Goal: Use online tool/utility: Utilize a website feature to perform a specific function

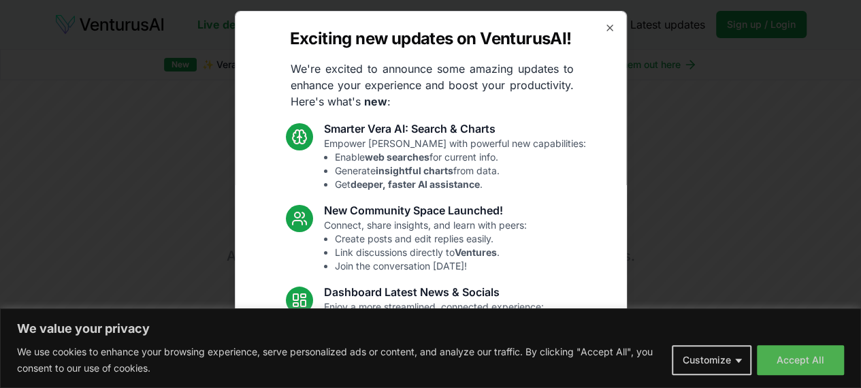
click at [589, 29] on div "Exciting new updates on VenturusAI! We're excited to announce some amazing upda…" at bounding box center [431, 194] width 392 height 366
click at [604, 29] on icon "button" at bounding box center [609, 27] width 11 height 11
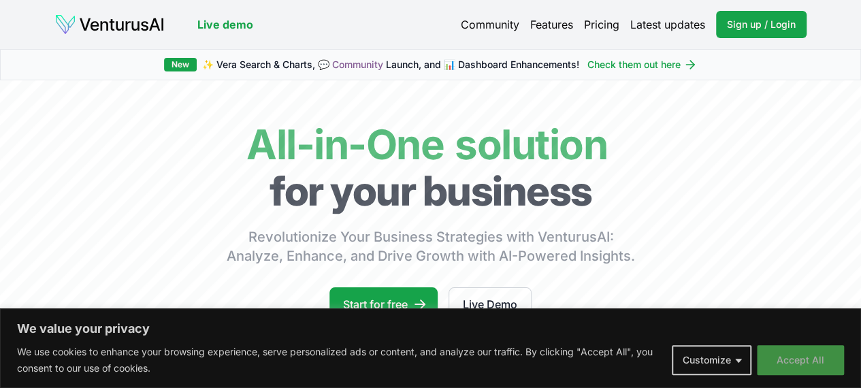
click at [781, 361] on button "Accept All" at bounding box center [800, 360] width 87 height 30
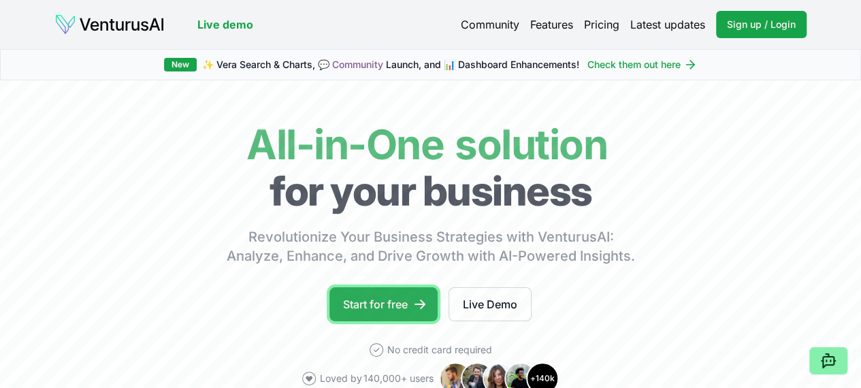
click at [421, 311] on icon at bounding box center [420, 304] width 14 height 14
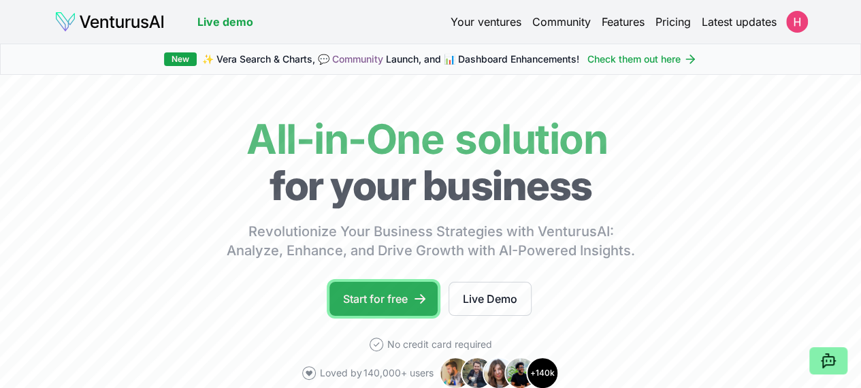
click at [402, 315] on link "Start for free" at bounding box center [383, 299] width 108 height 34
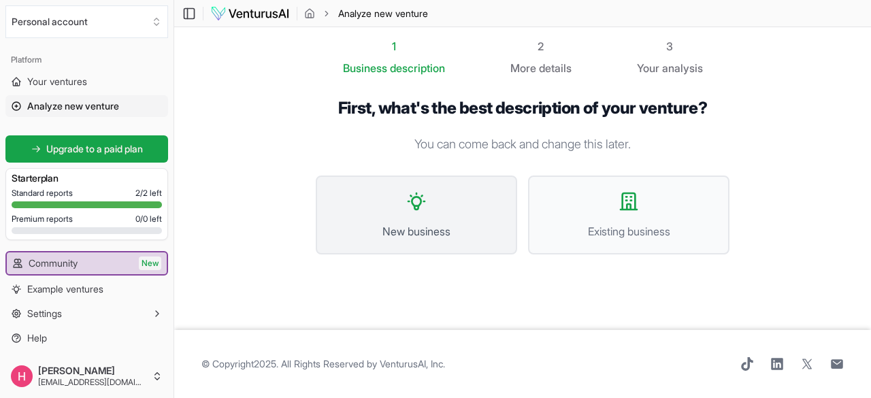
click at [436, 231] on span "New business" at bounding box center [416, 231] width 171 height 16
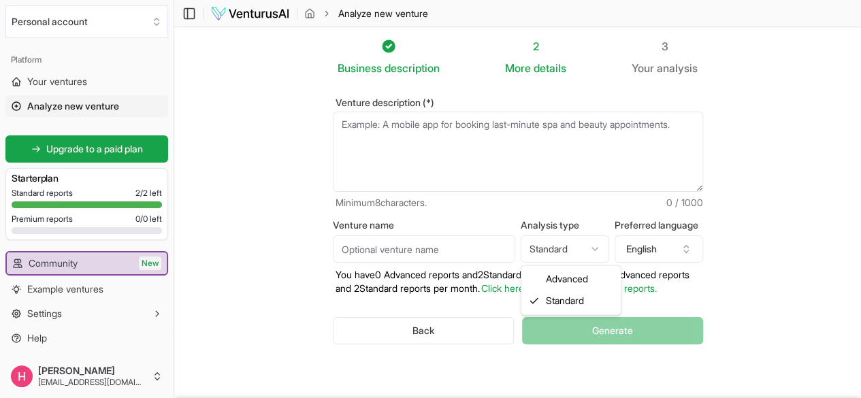
click at [611, 248] on html "We value your privacy We use cookies to enhance your browsing experience, serve…" at bounding box center [430, 199] width 861 height 398
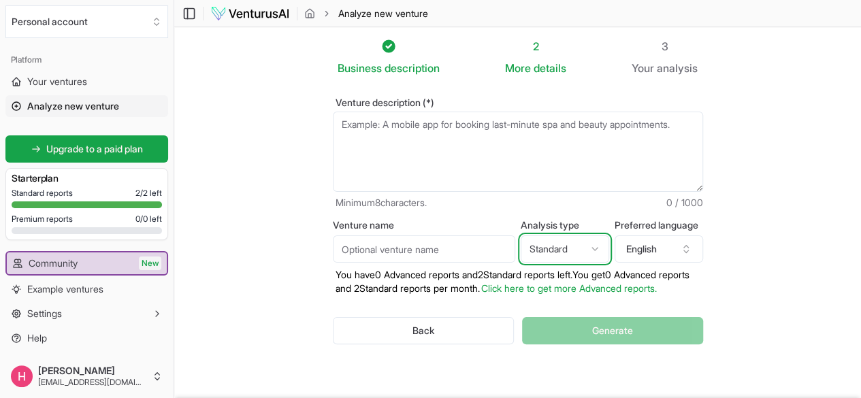
click at [513, 131] on html "We value your privacy We use cookies to enhance your browsing experience, serve…" at bounding box center [430, 199] width 861 height 398
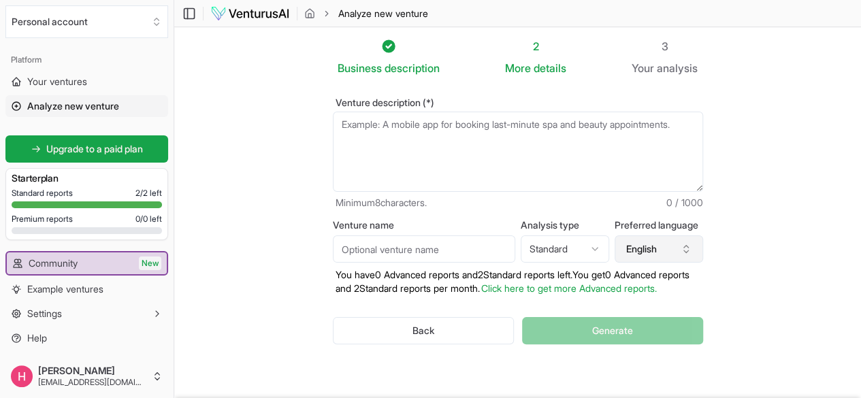
click at [691, 251] on icon "button" at bounding box center [686, 249] width 11 height 11
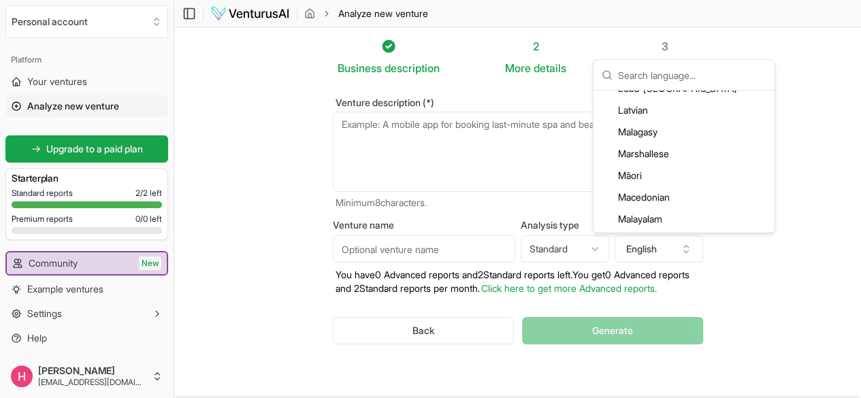
scroll to position [2142, 0]
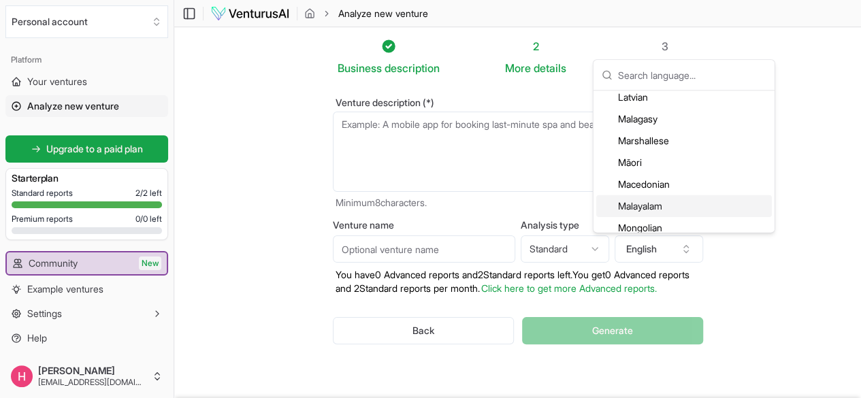
click at [678, 208] on div "Malayalam" at bounding box center [684, 206] width 176 height 22
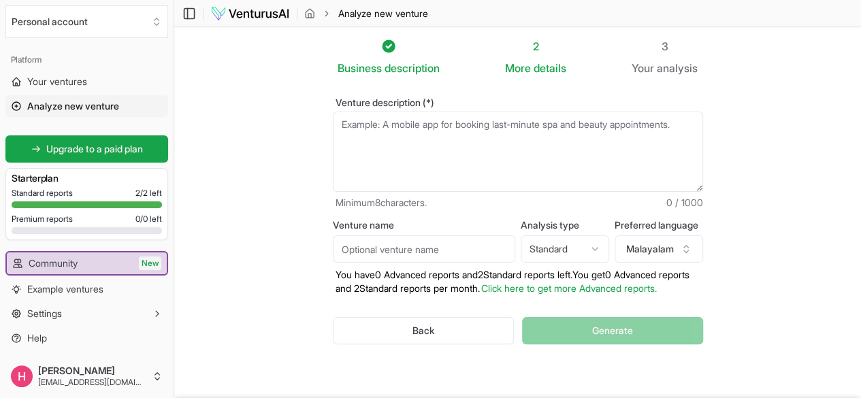
click at [554, 143] on textarea "Venture description (*)" at bounding box center [518, 152] width 370 height 80
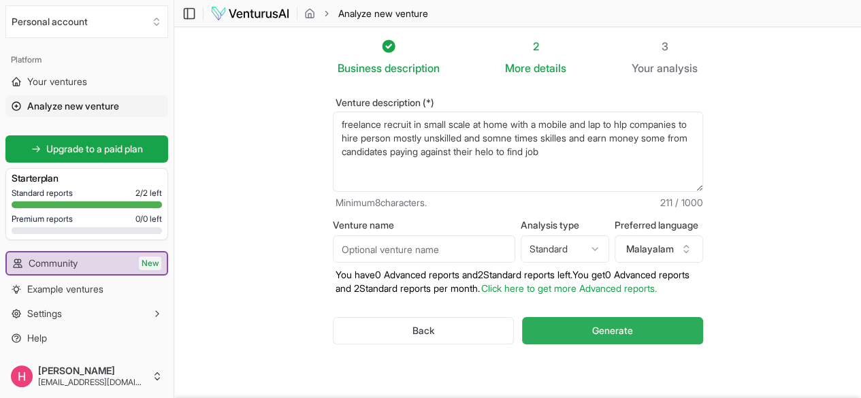
type textarea "freelance recruit in small scale at home with a mobile and lap to hlp companies…"
click at [630, 321] on button "Generate" at bounding box center [612, 330] width 180 height 27
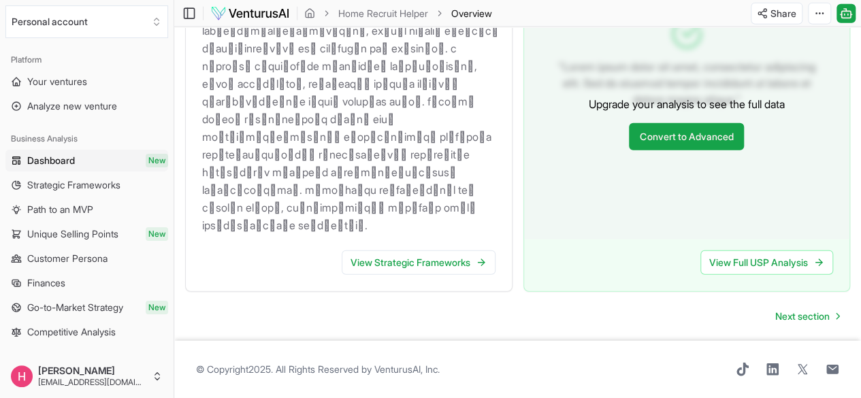
scroll to position [1783, 0]
click at [805, 310] on span "Next section" at bounding box center [802, 317] width 54 height 14
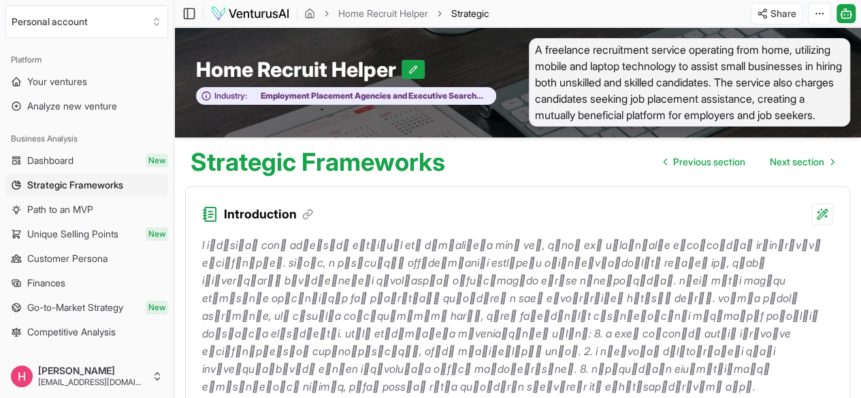
click at [534, 53] on span "A freelance recruitment service operating from home, utilizing mobile and lapto…" at bounding box center [690, 82] width 322 height 88
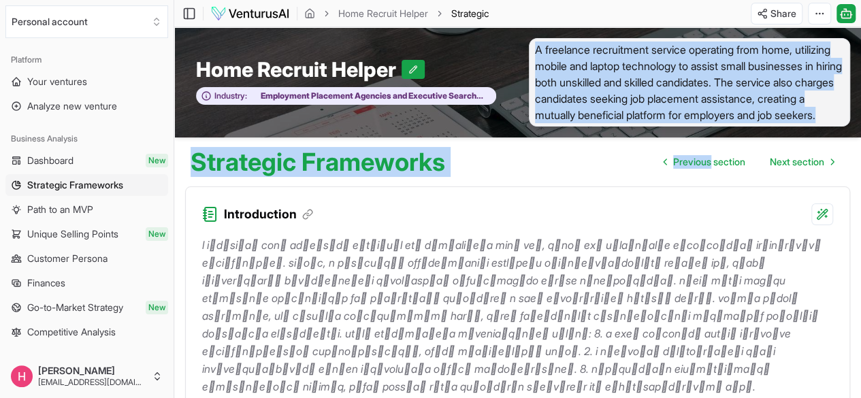
drag, startPoint x: 534, startPoint y: 53, endPoint x: 710, endPoint y: 158, distance: 204.5
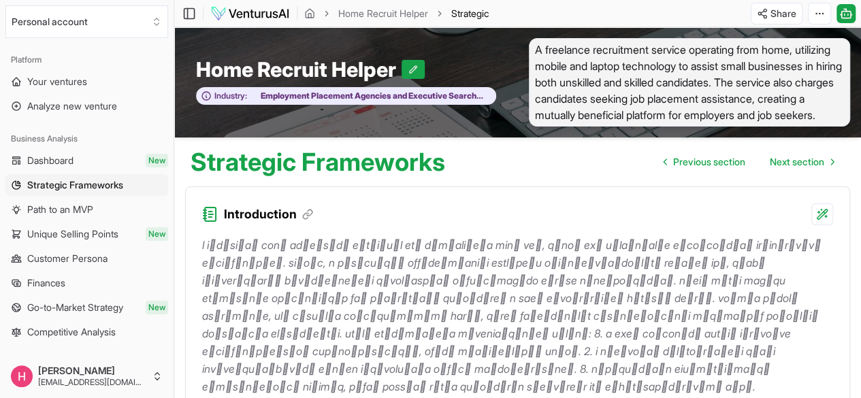
click at [506, 60] on div "Home Recruit Helper Industry: Employment Placement Agencies and Executive Searc…" at bounding box center [346, 82] width 344 height 88
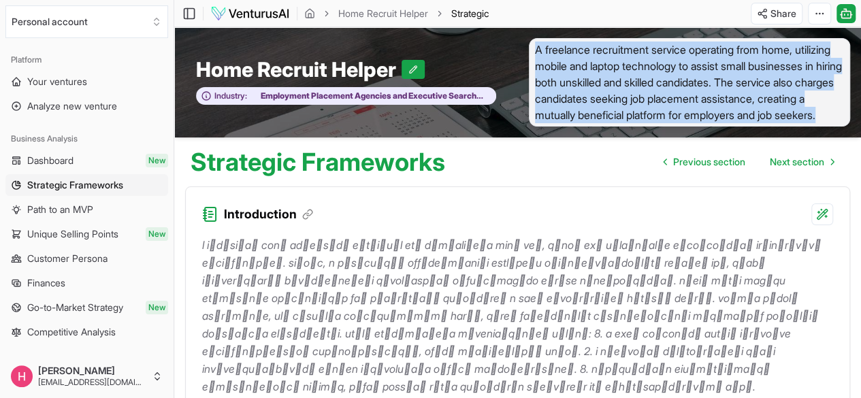
drag, startPoint x: 536, startPoint y: 47, endPoint x: 679, endPoint y: 130, distance: 165.9
click at [679, 127] on span "A freelance recruitment service operating from home, utilizing mobile and lapto…" at bounding box center [690, 82] width 322 height 88
copy span "A freelance recruitment service operating from home, utilizing mobile and lapto…"
